Goal: Check status: Check status

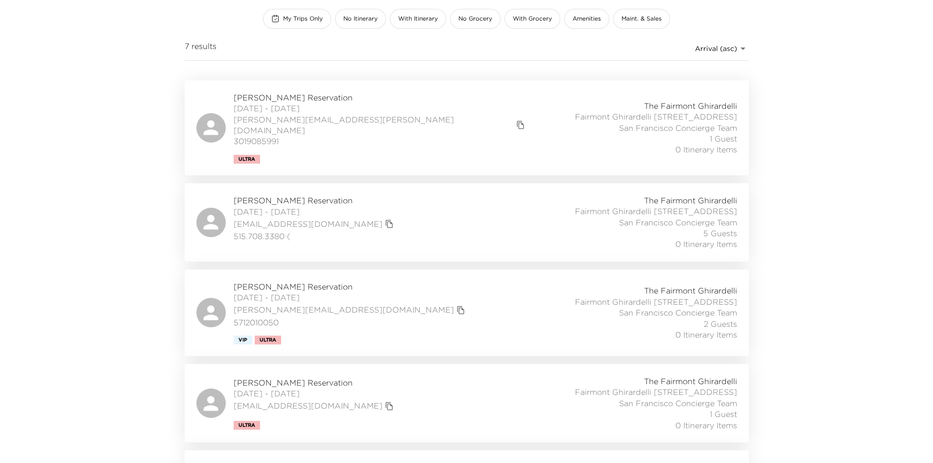
scroll to position [121, 0]
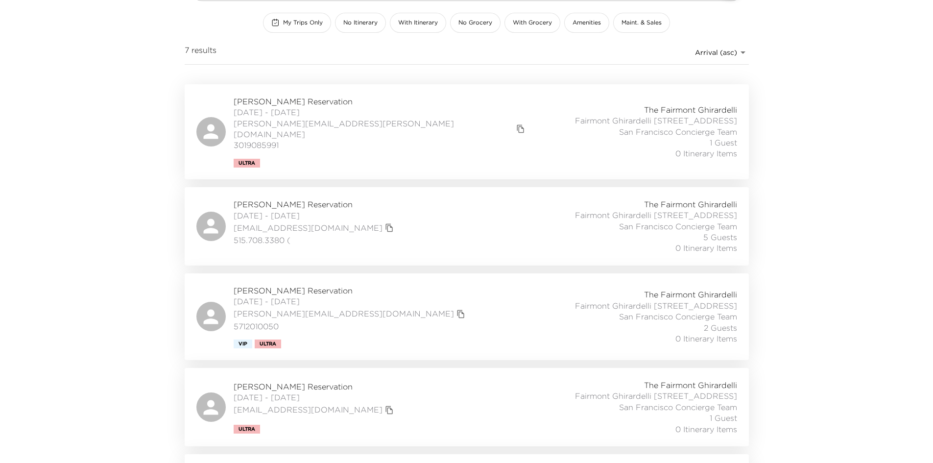
drag, startPoint x: 137, startPoint y: 223, endPoint x: 96, endPoint y: 200, distance: 47.1
click at [96, 200] on div "Front Desk In Stay In-Stay ​ My Trips Only No Itinerary With Itinerary No Groce…" at bounding box center [466, 110] width 933 height 463
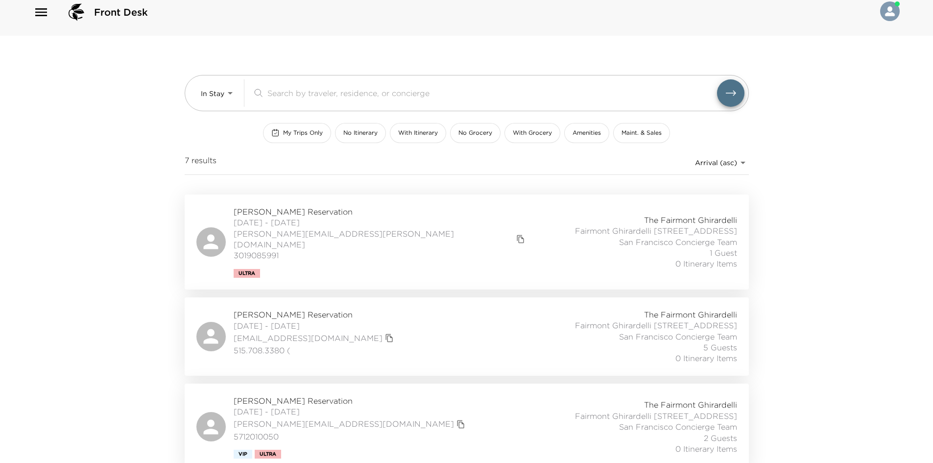
scroll to position [0, 0]
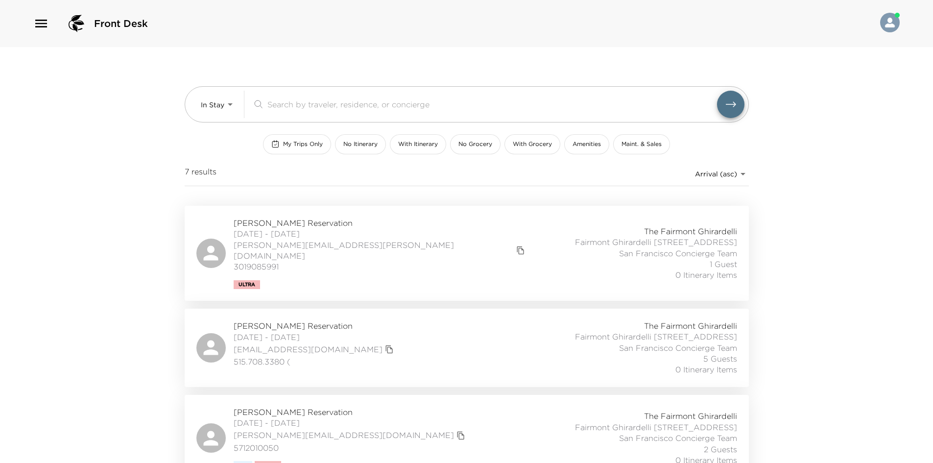
click at [435, 242] on div "[PERSON_NAME] Reservation [DATE] - [DATE] [PERSON_NAME][EMAIL_ADDRESS][PERSON_N…" at bounding box center [466, 253] width 541 height 72
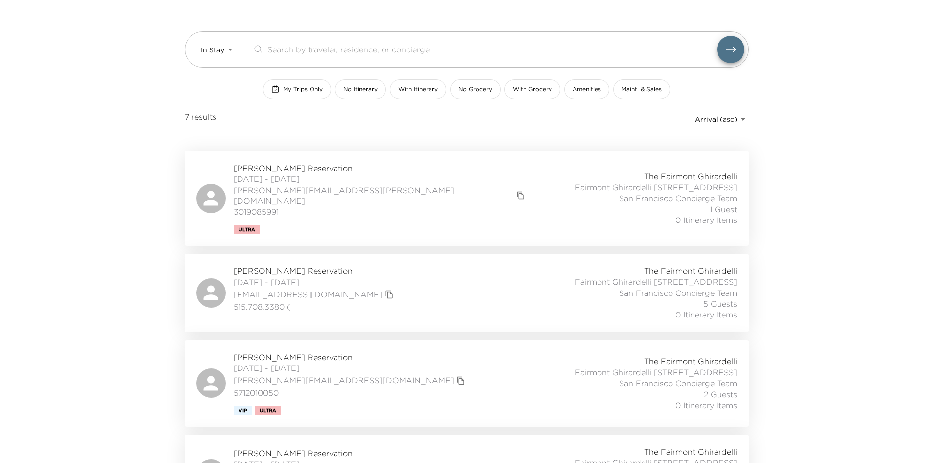
scroll to position [147, 0]
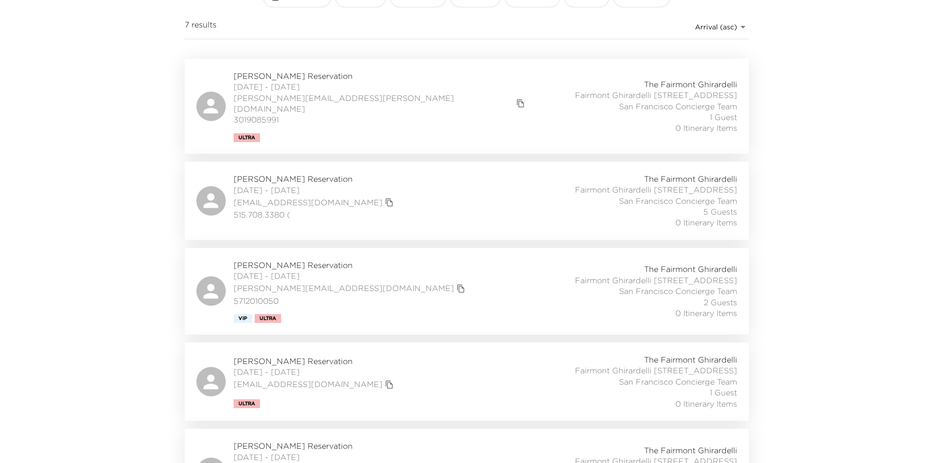
click at [376, 210] on div "[PERSON_NAME] Reservation [DATE] - [DATE] [EMAIL_ADDRESS][DOMAIN_NAME] 515.708.…" at bounding box center [466, 200] width 541 height 55
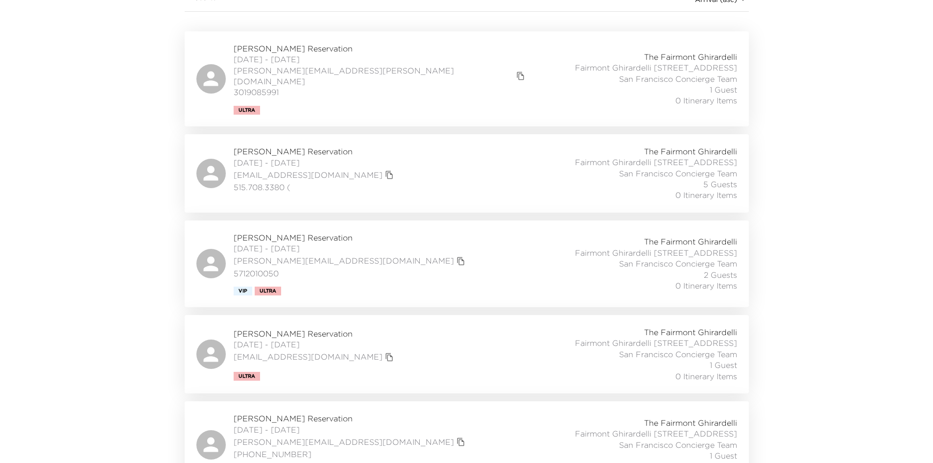
scroll to position [196, 0]
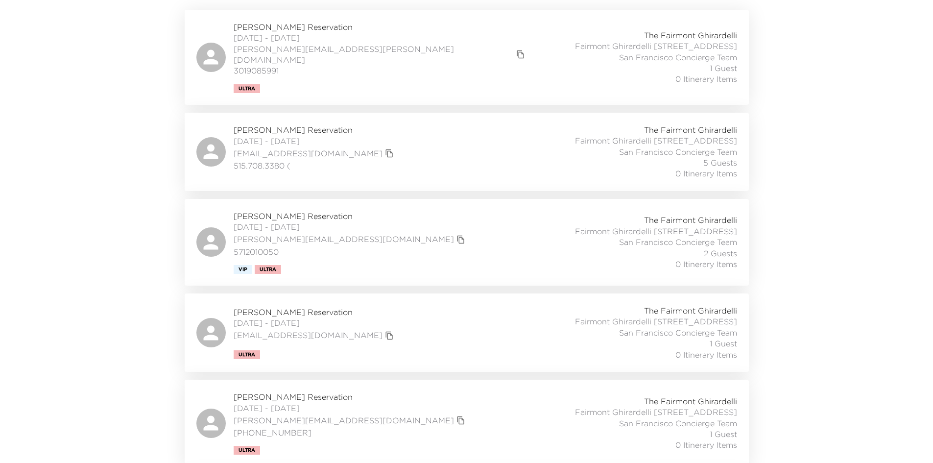
click at [367, 231] on div "[PERSON_NAME] Reservation [DATE] - [DATE] [PERSON_NAME][EMAIL_ADDRESS][DOMAIN_N…" at bounding box center [466, 242] width 541 height 63
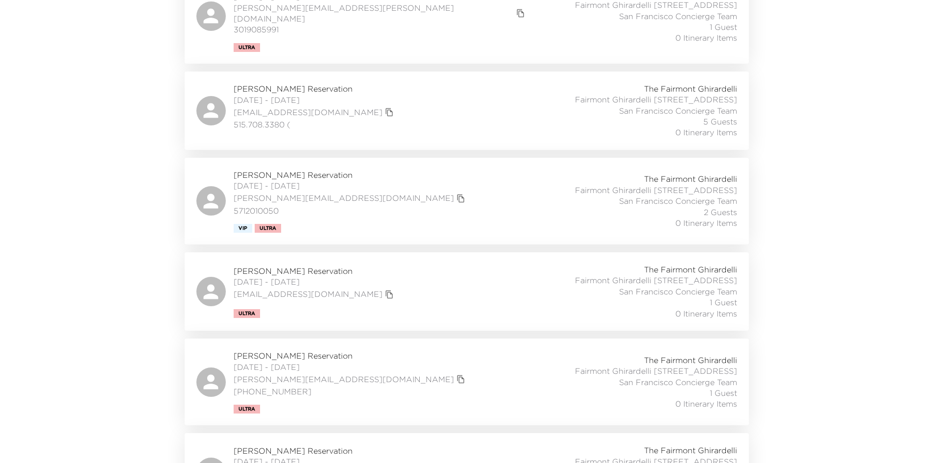
scroll to position [294, 0]
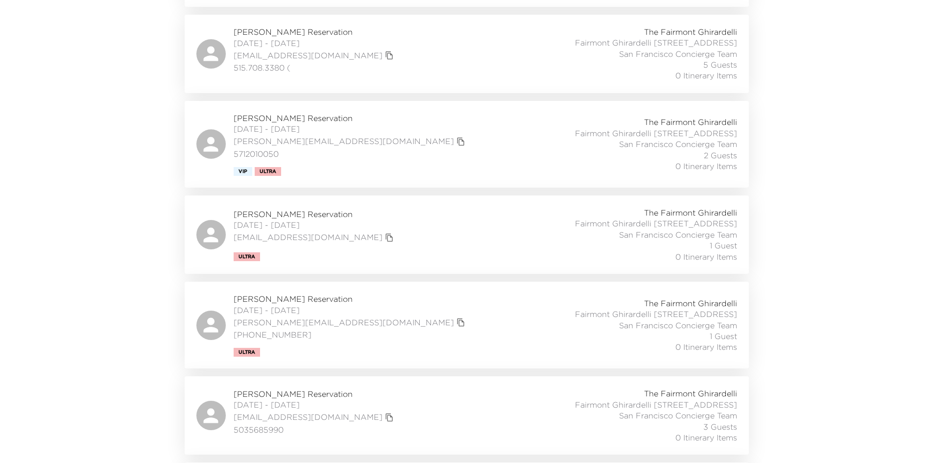
click at [369, 247] on div "[PERSON_NAME] Reservation [DATE] - [DATE] [EMAIL_ADDRESS][DOMAIN_NAME] Ultra Th…" at bounding box center [466, 234] width 541 height 55
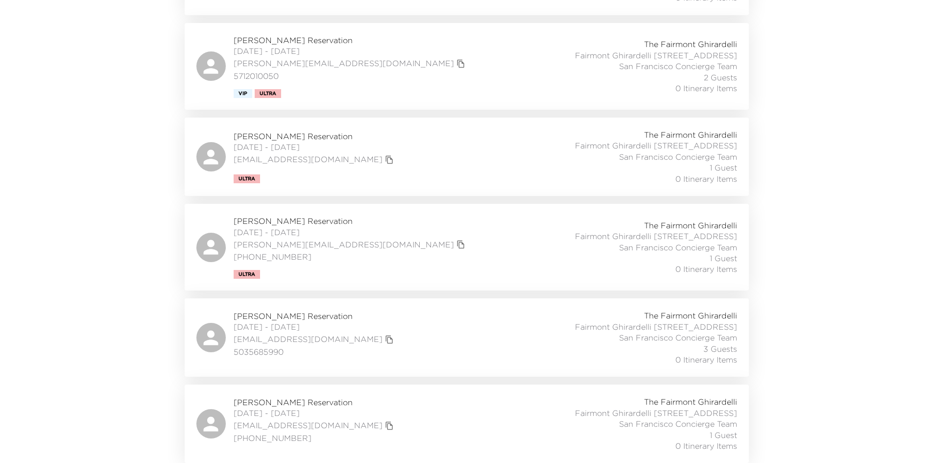
click at [383, 242] on div "[PERSON_NAME] Reservation [DATE] - [DATE] [PERSON_NAME][EMAIL_ADDRESS][DOMAIN_N…" at bounding box center [466, 247] width 541 height 63
click at [409, 317] on div "[PERSON_NAME] Reservation [DATE] - [DATE] [EMAIL_ADDRESS][DOMAIN_NAME] 50356859…" at bounding box center [466, 337] width 541 height 55
click at [371, 414] on div "[PERSON_NAME] Reservation [DATE] - [DATE] [EMAIL_ADDRESS][DOMAIN_NAME] [PHONE_N…" at bounding box center [466, 423] width 541 height 55
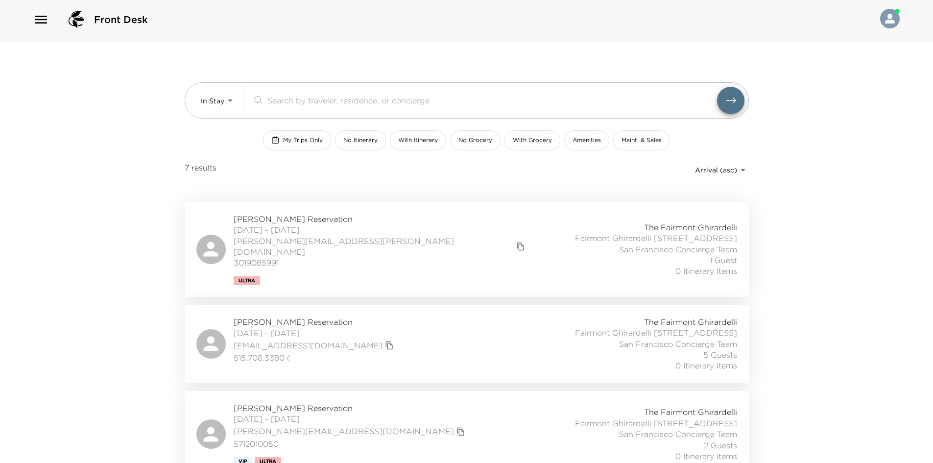
scroll to position [0, 0]
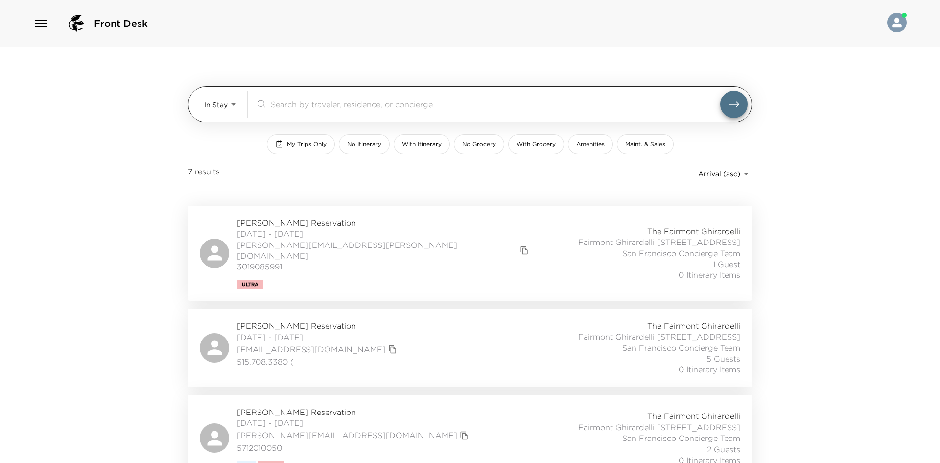
click at [213, 110] on body "Front Desk In Stay In-Stay ​ My Trips Only No Itinerary With Itinerary No Groce…" at bounding box center [470, 231] width 940 height 463
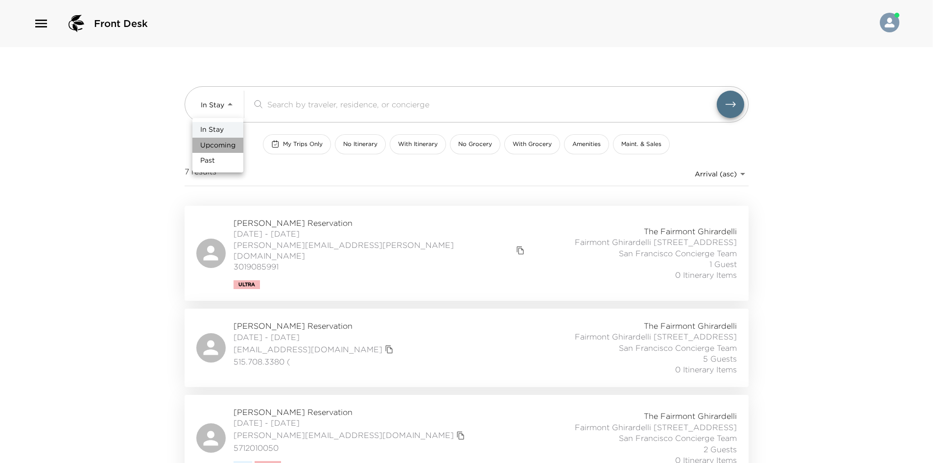
click at [215, 142] on span "Upcoming" at bounding box center [217, 146] width 35 height 10
type input "Upcoming"
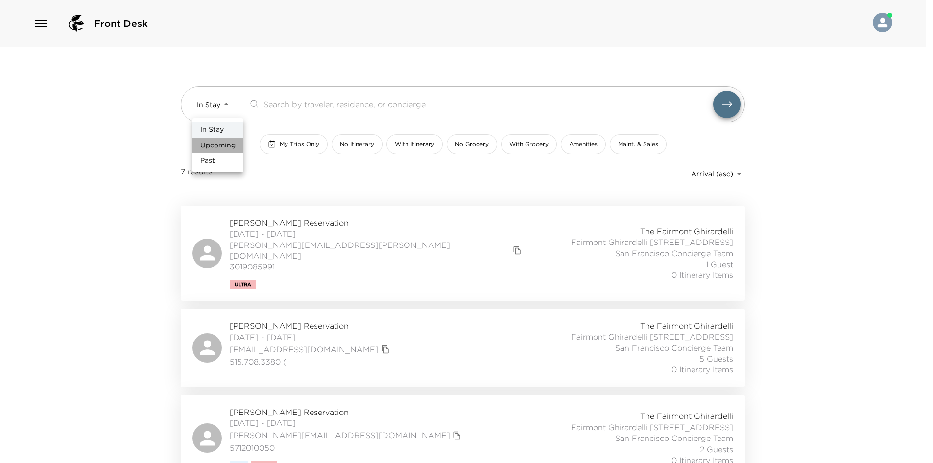
click at [160, 147] on div at bounding box center [466, 231] width 933 height 463
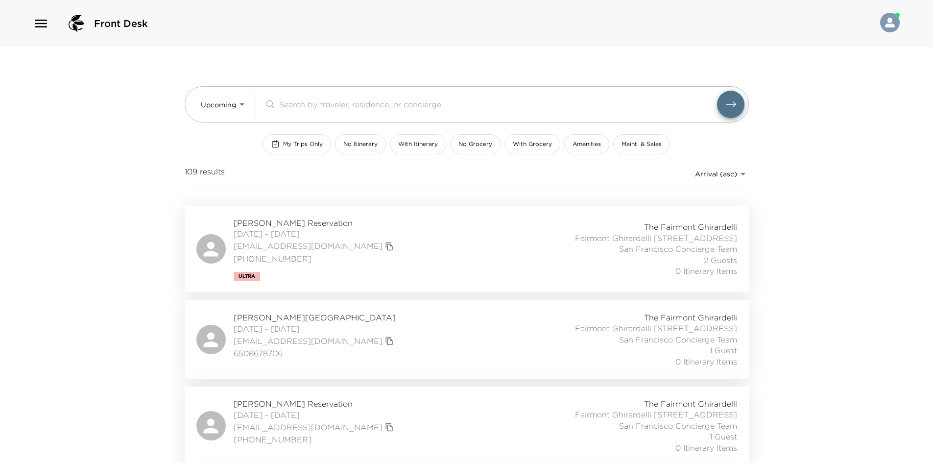
click at [433, 243] on div "[PERSON_NAME] Reservation [DATE] - [DATE] [EMAIL_ADDRESS][DOMAIN_NAME] [PHONE_N…" at bounding box center [466, 248] width 541 height 63
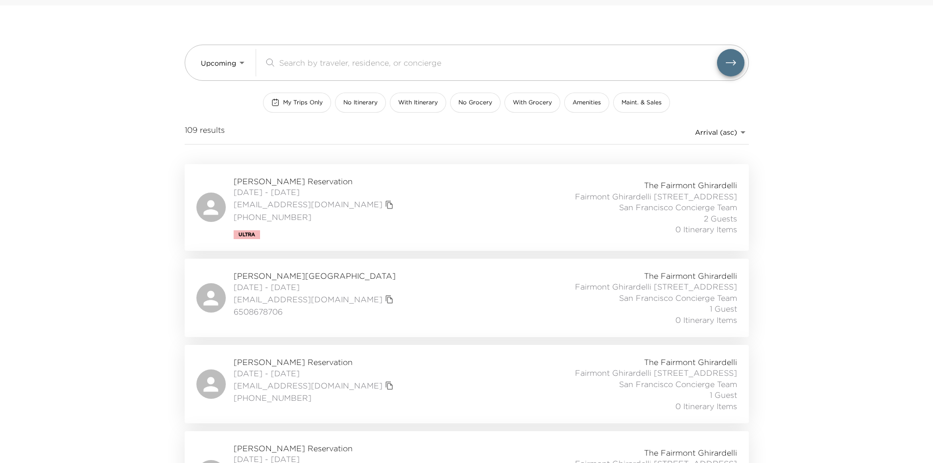
scroll to position [98, 0]
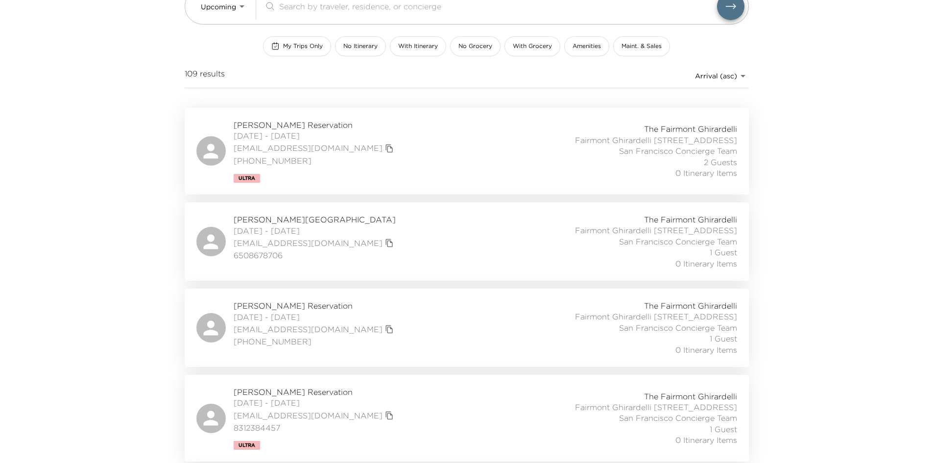
click at [365, 243] on div "[PERSON_NAME][GEOGRAPHIC_DATA] [DATE] - [DATE] [EMAIL_ADDRESS][DOMAIN_NAME] 650…" at bounding box center [466, 241] width 541 height 55
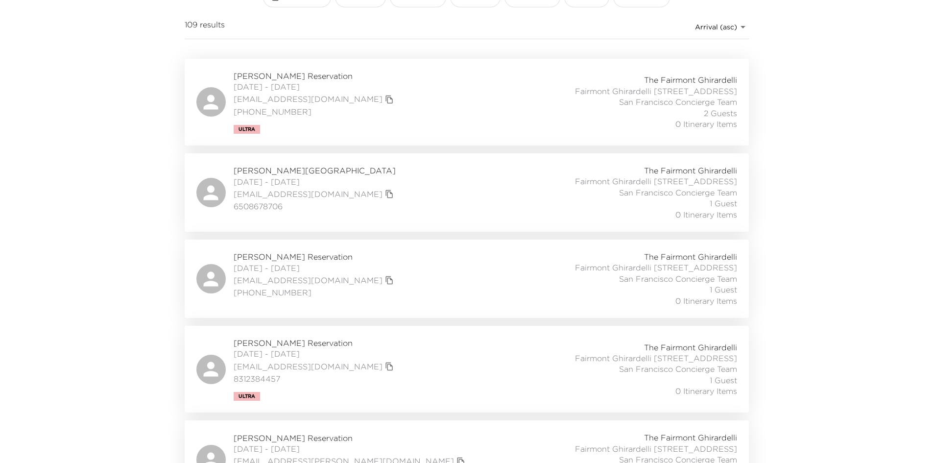
click at [365, 296] on div "[PERSON_NAME] Reservation [DATE] - [DATE] [EMAIL_ADDRESS][DOMAIN_NAME] [PHONE_N…" at bounding box center [466, 278] width 541 height 55
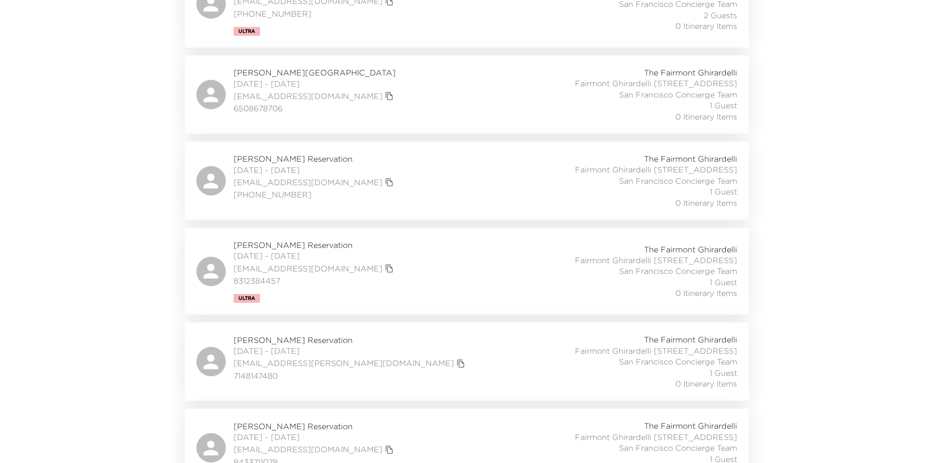
drag, startPoint x: 126, startPoint y: 218, endPoint x: 98, endPoint y: 218, distance: 27.9
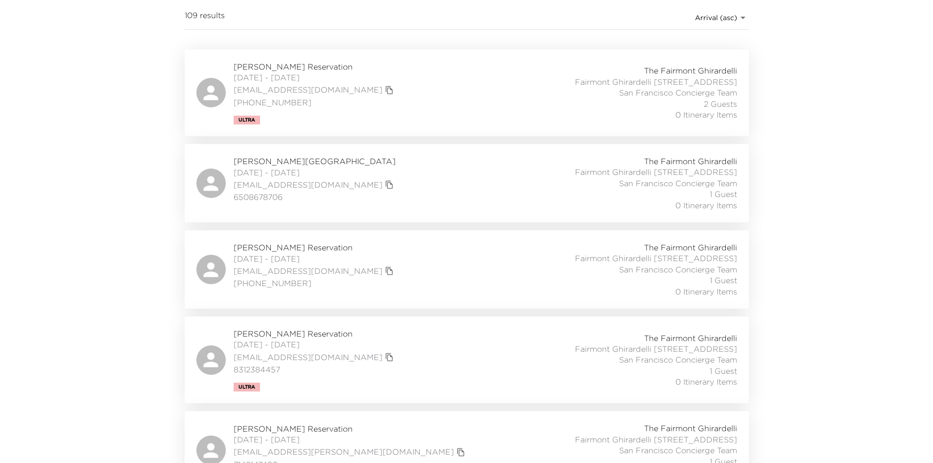
scroll to position [49, 0]
